Goal: Task Accomplishment & Management: Use online tool/utility

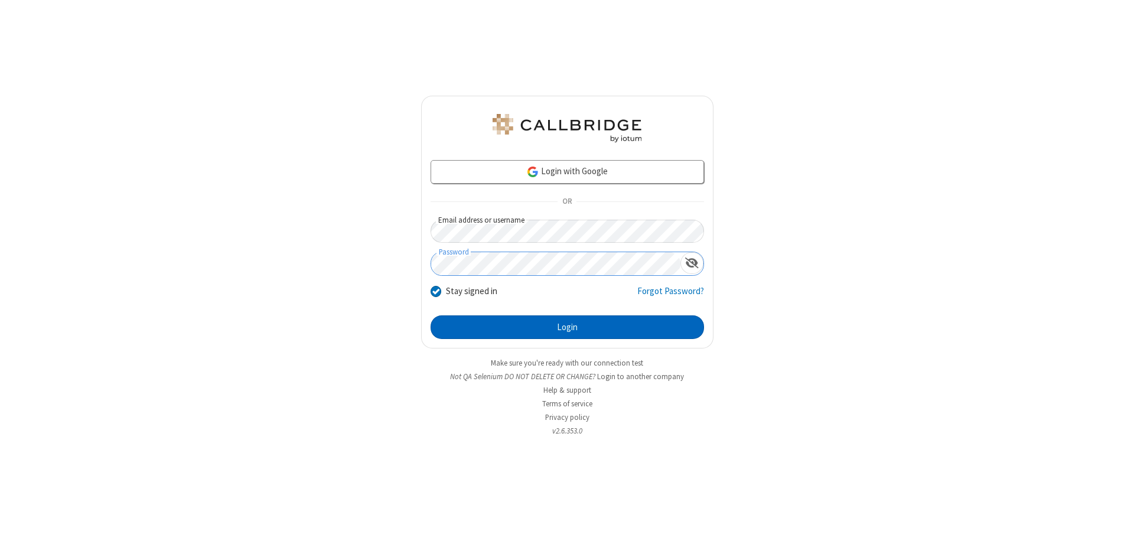
click at [567, 327] on button "Login" at bounding box center [568, 327] width 274 height 24
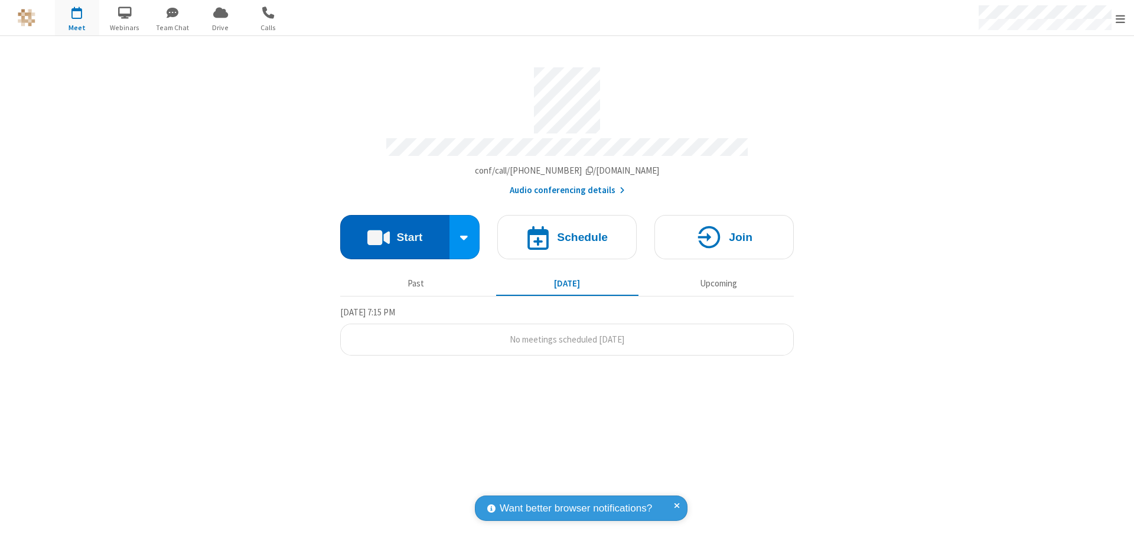
click at [395, 232] on button "Start" at bounding box center [394, 237] width 109 height 44
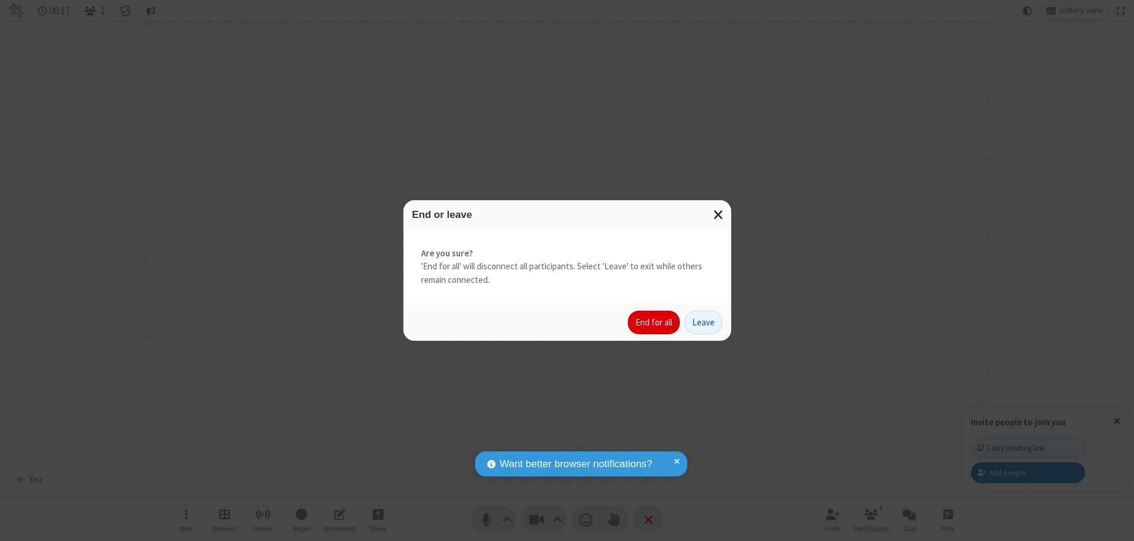
click at [655, 323] on button "End for all" at bounding box center [654, 323] width 52 height 24
